Goal: Download file/media

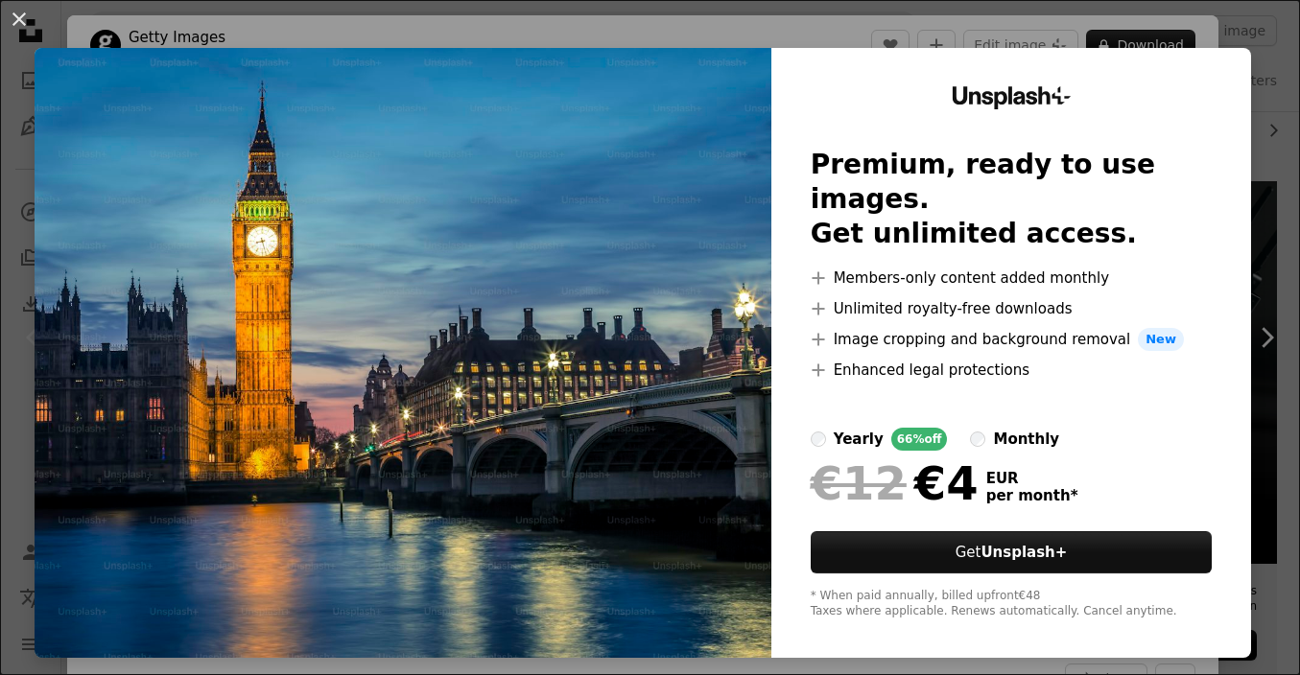
scroll to position [297, 0]
click at [1081, 25] on div "An X shape Unsplash+ Premium, ready to use images. Get unlimited access. A plus…" at bounding box center [650, 337] width 1300 height 675
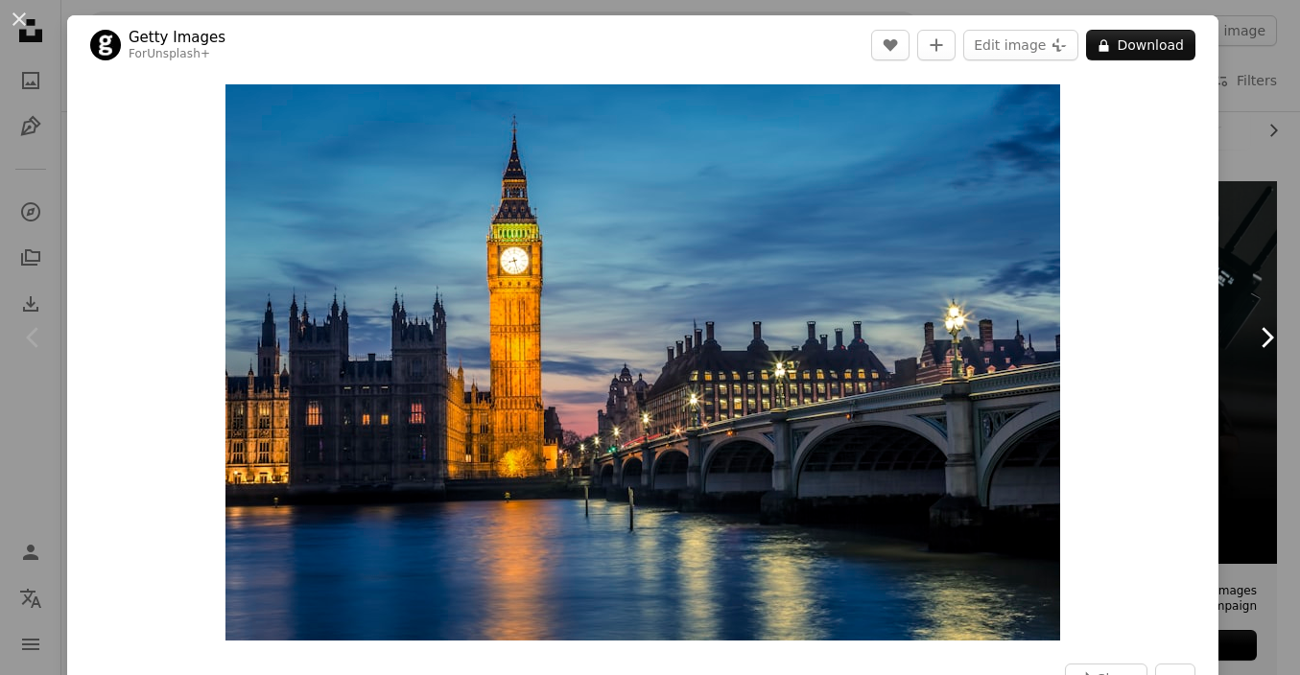
click at [1259, 276] on link "Chevron right" at bounding box center [1265, 338] width 67 height 184
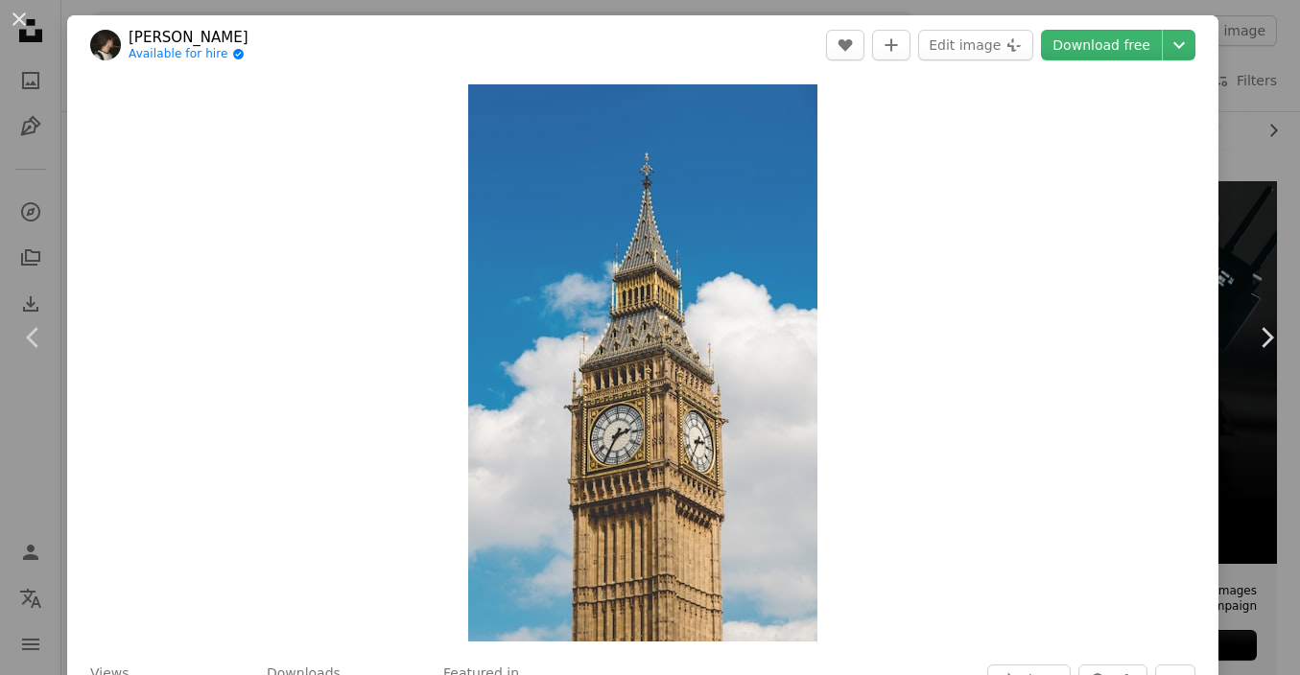
click at [17, 482] on div "An X shape Chevron left Chevron right [PERSON_NAME] Available for hire A checkm…" at bounding box center [650, 337] width 1300 height 675
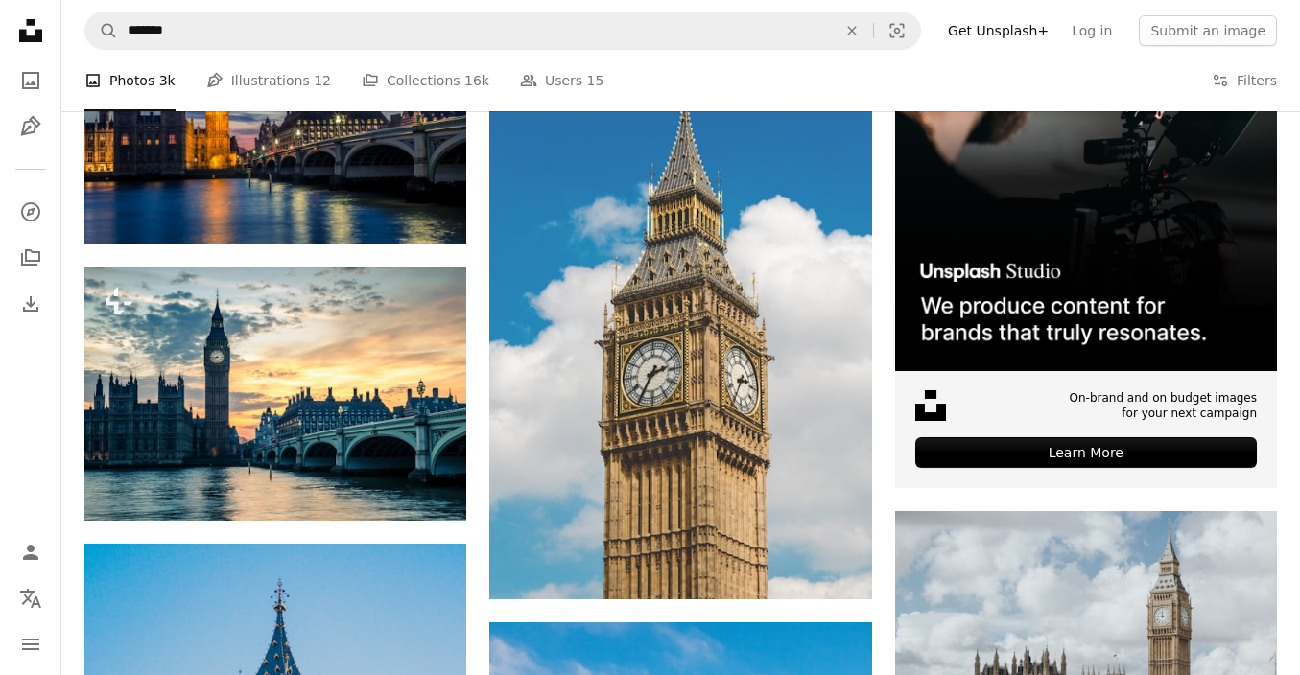
scroll to position [491, 0]
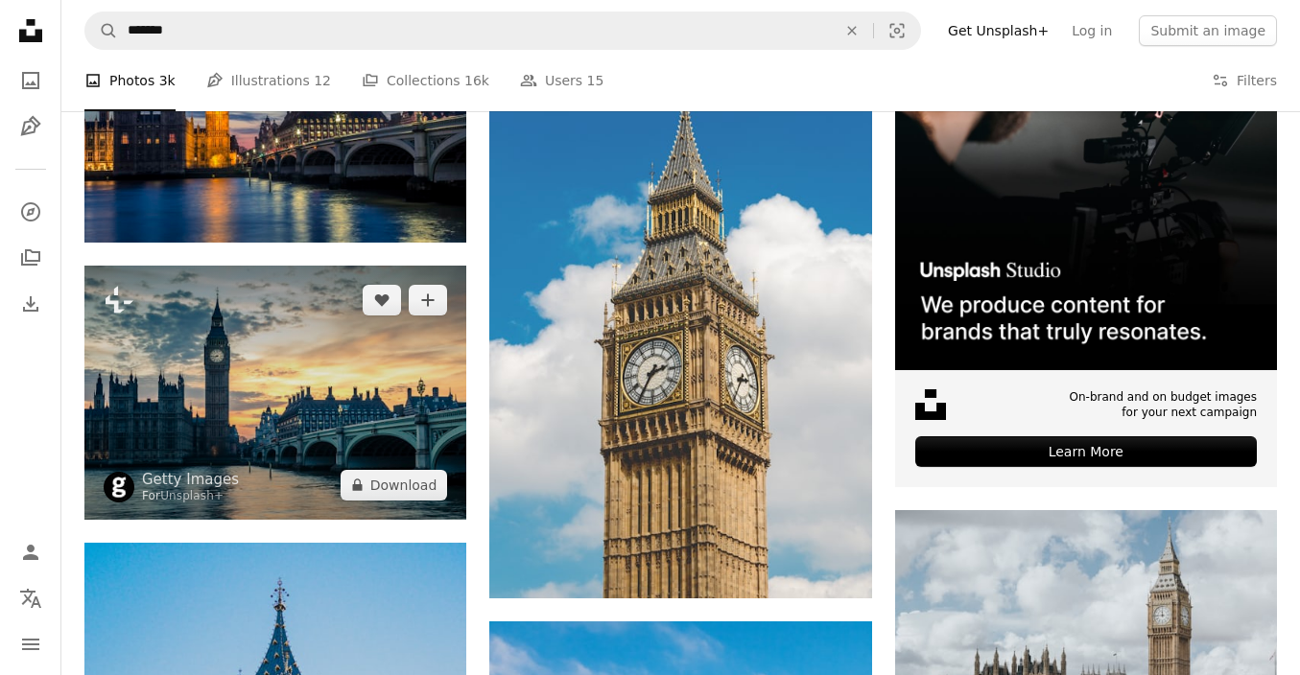
click at [129, 422] on img at bounding box center [275, 393] width 382 height 254
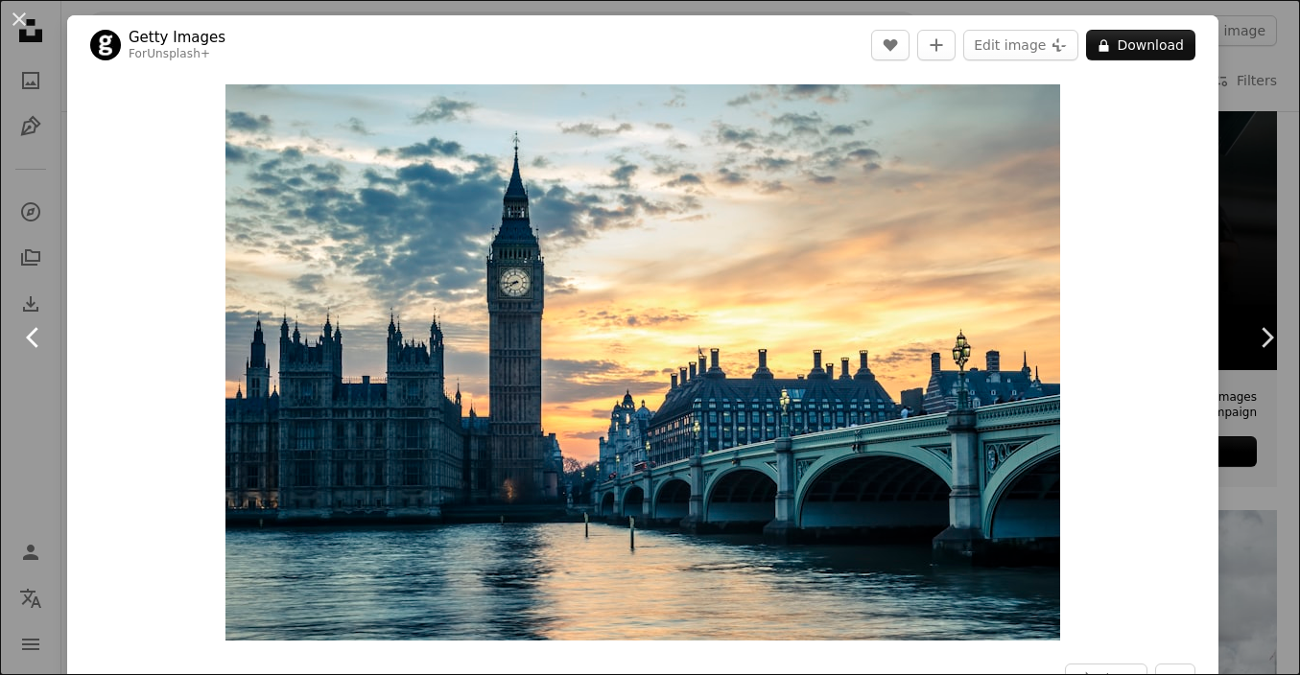
click at [42, 362] on link "Chevron left" at bounding box center [33, 338] width 67 height 184
